Goal: Task Accomplishment & Management: Complete application form

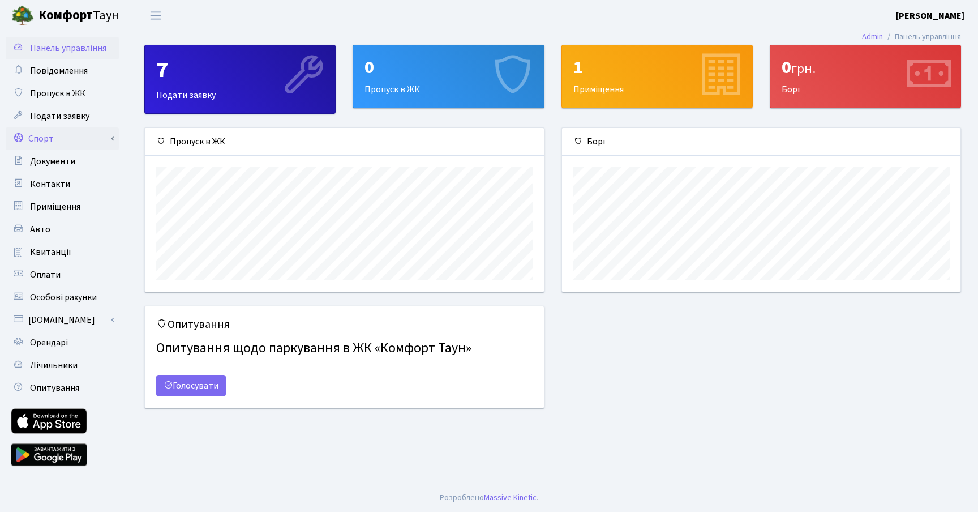
scroll to position [164, 399]
click at [92, 134] on link "Спорт" at bounding box center [62, 138] width 113 height 23
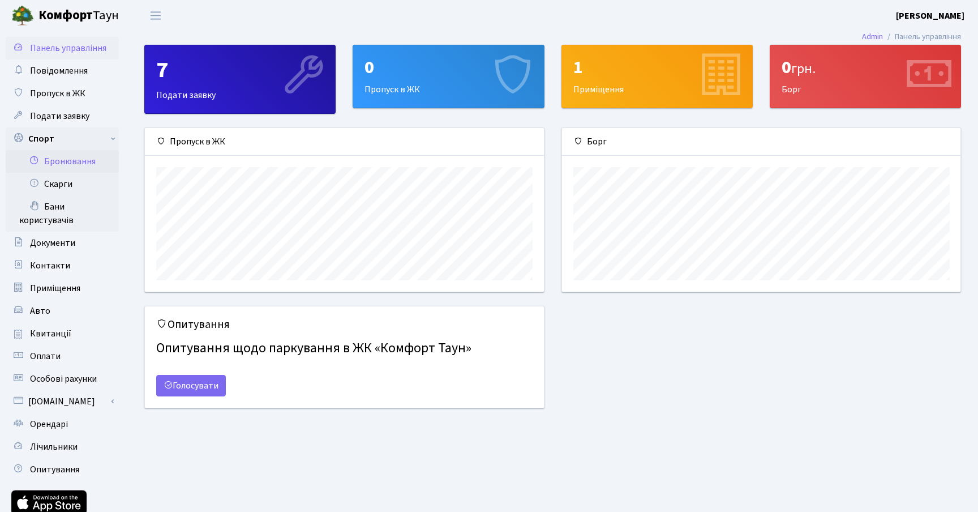
click at [78, 162] on link "Бронювання" at bounding box center [62, 161] width 113 height 23
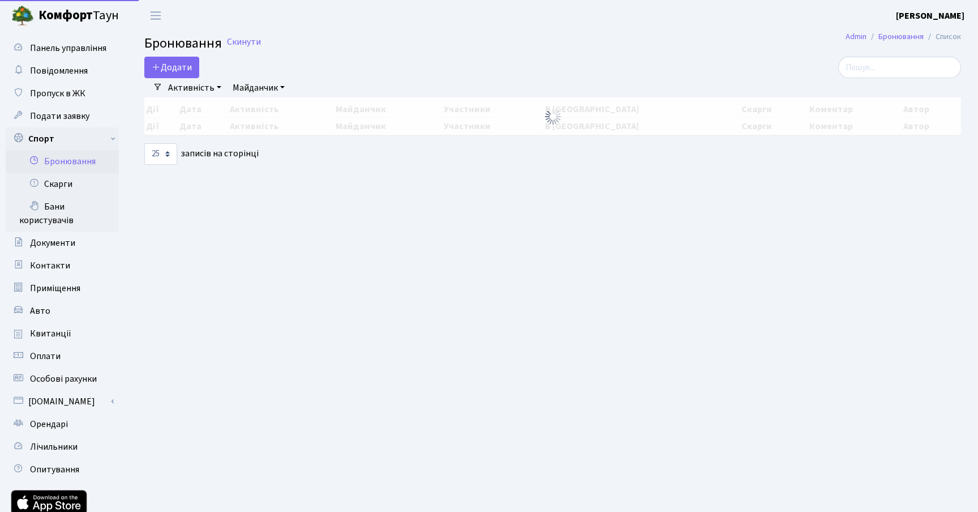
select select "25"
click at [190, 72] on button "Додати" at bounding box center [171, 68] width 55 height 22
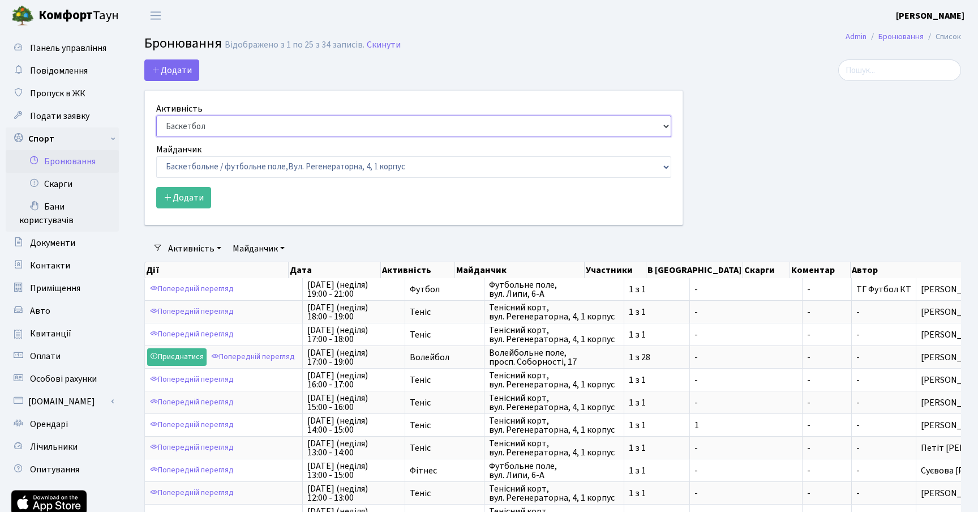
click at [266, 129] on select "Баскетбол Волейбол Йога Катання на роликах Настільний теніс [PERSON_NAME] Фітнес" at bounding box center [413, 127] width 515 height 22
select select "1"
click at [156, 116] on select "Баскетбол Волейбол Йога Катання на роликах Настільний теніс [PERSON_NAME] Фітнес" at bounding box center [413, 127] width 515 height 22
click at [215, 163] on select "Баскетбольне / футбольне поле, [GEOGRAPHIC_DATA]. [STREET_ADDRESS]. [STREET_ADD…" at bounding box center [413, 167] width 515 height 22
select select "1"
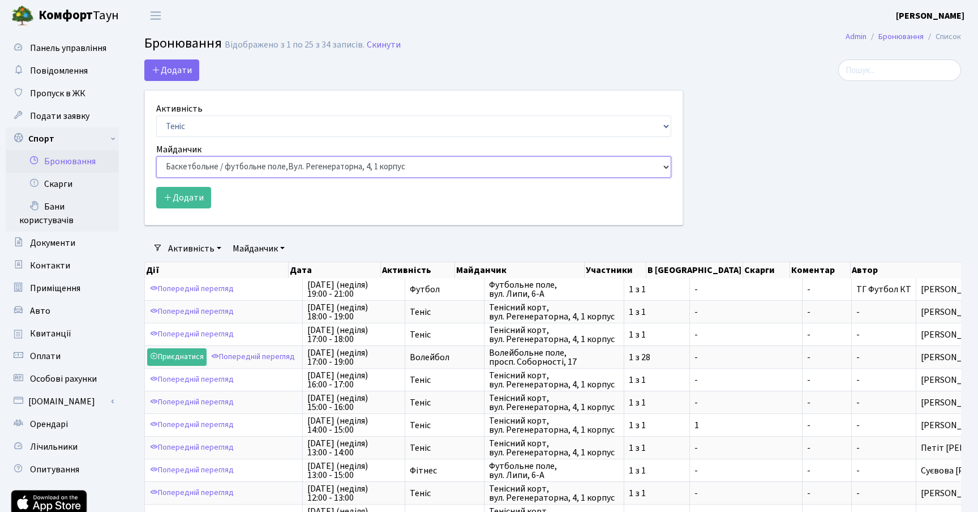
click at [156, 156] on select "Баскетбольне / футбольне поле, [GEOGRAPHIC_DATA]. [STREET_ADDRESS]. [STREET_ADD…" at bounding box center [413, 167] width 515 height 22
click at [196, 199] on button "Додати" at bounding box center [183, 198] width 55 height 22
